Goal: Information Seeking & Learning: Compare options

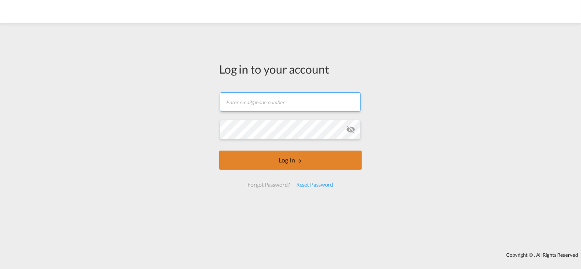
type input "[EMAIL_ADDRESS][DOMAIN_NAME]"
click at [291, 164] on button "Log In" at bounding box center [290, 160] width 143 height 19
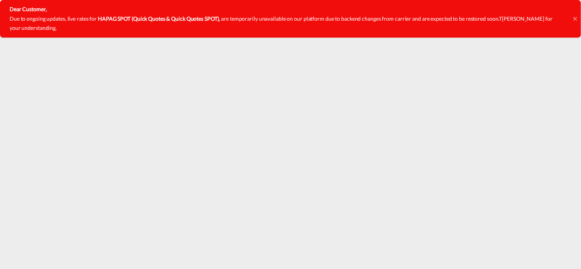
click at [572, 17] on div "Dear Customer, Due to ongoing updates, live rates for HAPAG SPOT (Quick Quotes …" at bounding box center [290, 19] width 581 height 38
click at [575, 17] on icon at bounding box center [575, 19] width 4 height 6
